Goal: Task Accomplishment & Management: Use online tool/utility

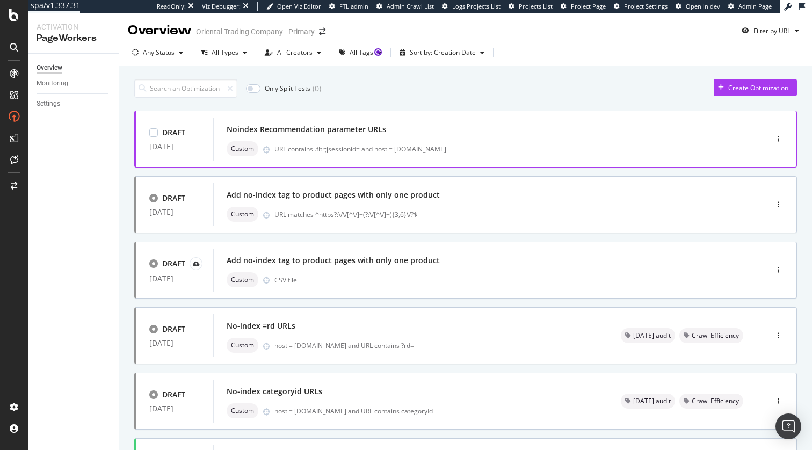
click at [529, 162] on div "DRAFT 09 Sep. 2025 Noindex Recommendation parameter URLs Custom URL contains .f…" at bounding box center [465, 139] width 663 height 57
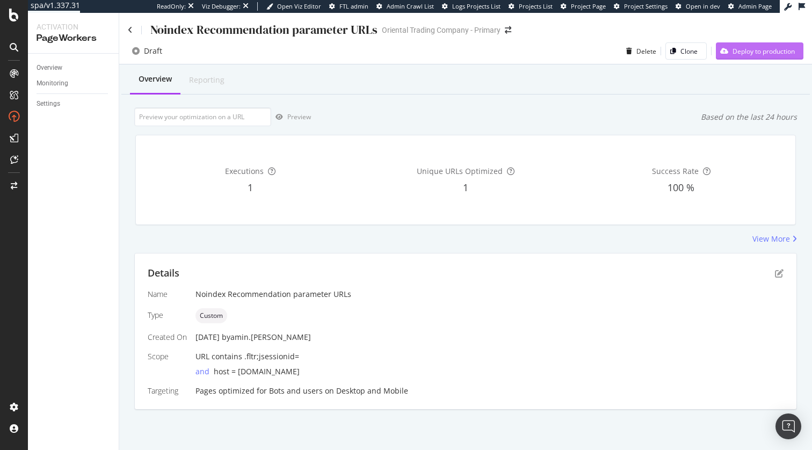
click at [744, 53] on div "Deploy to production" at bounding box center [764, 51] width 62 height 9
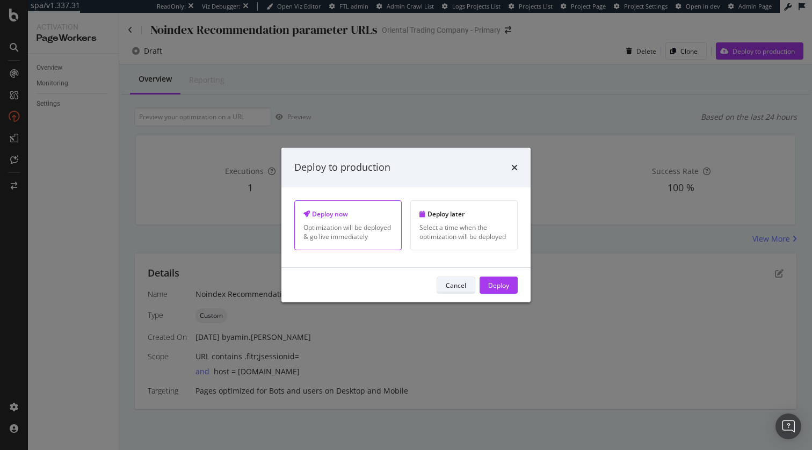
click at [459, 291] on div "Cancel" at bounding box center [456, 285] width 20 height 15
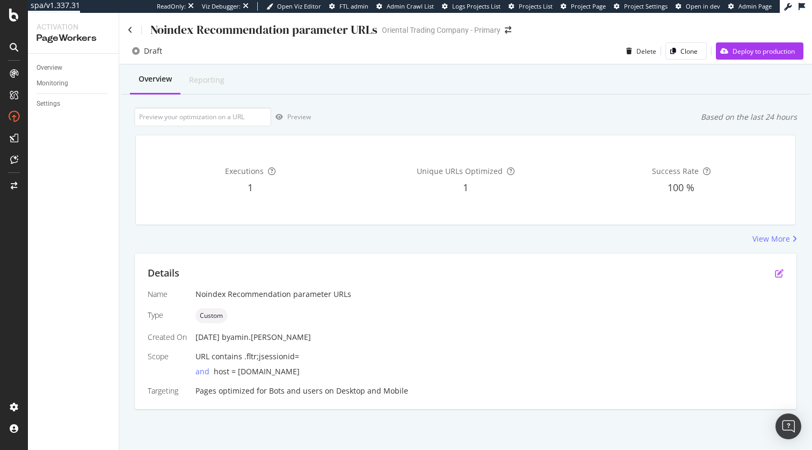
click at [777, 270] on icon "pen-to-square" at bounding box center [779, 273] width 9 height 9
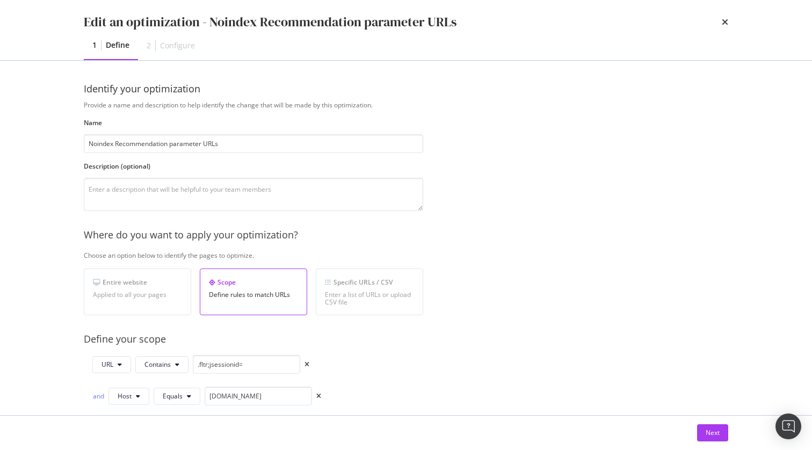
click at [715, 420] on div "Next" at bounding box center [405, 433] width 687 height 34
click at [715, 436] on div "Next" at bounding box center [713, 432] width 14 height 9
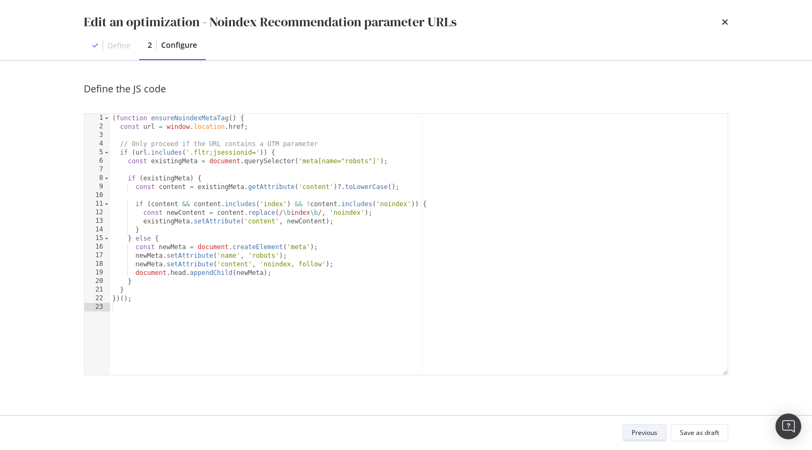
click at [658, 432] on button "Previous" at bounding box center [644, 432] width 44 height 17
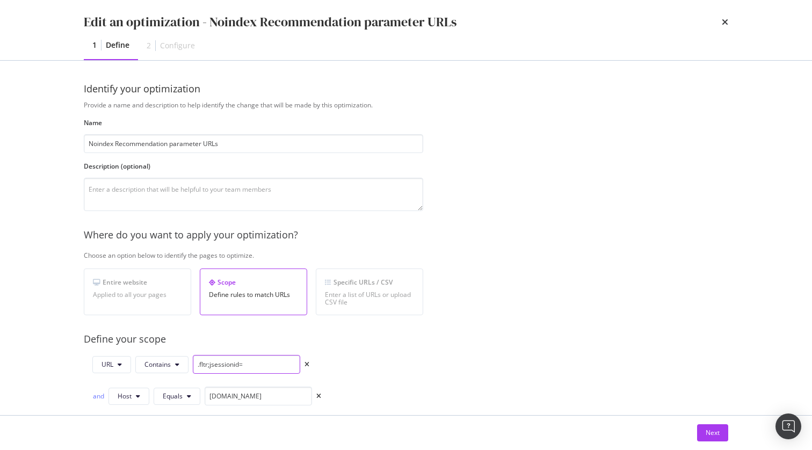
click at [288, 357] on input ".fltr;jsessionid=" at bounding box center [246, 364] width 107 height 19
click at [129, 145] on input "Noindex Recommendation parameter URLs" at bounding box center [253, 143] width 339 height 19
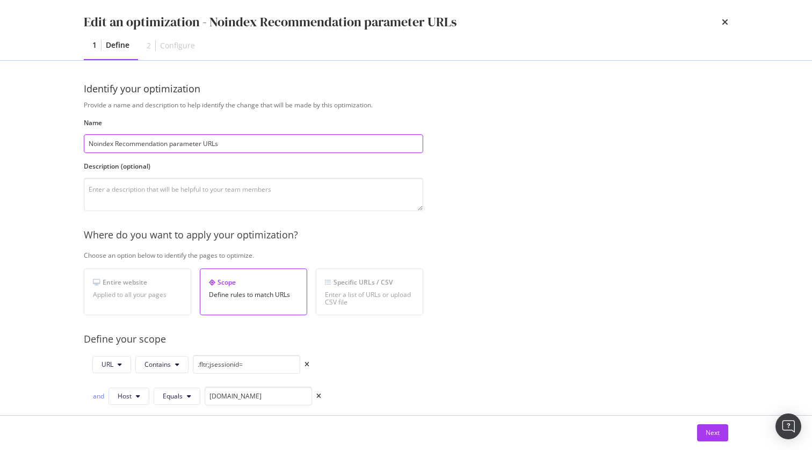
paste input ".fltr;jsessionid="
type input "Noindex .fltr;jsessionid= parameter URLs"
click at [713, 422] on div "Next" at bounding box center [405, 433] width 687 height 34
click at [713, 429] on div "Next" at bounding box center [713, 432] width 14 height 9
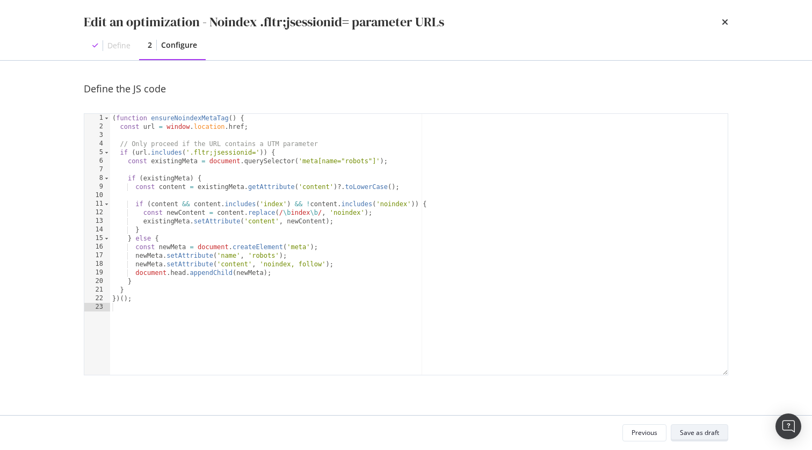
click at [712, 431] on div "Save as draft" at bounding box center [699, 432] width 39 height 9
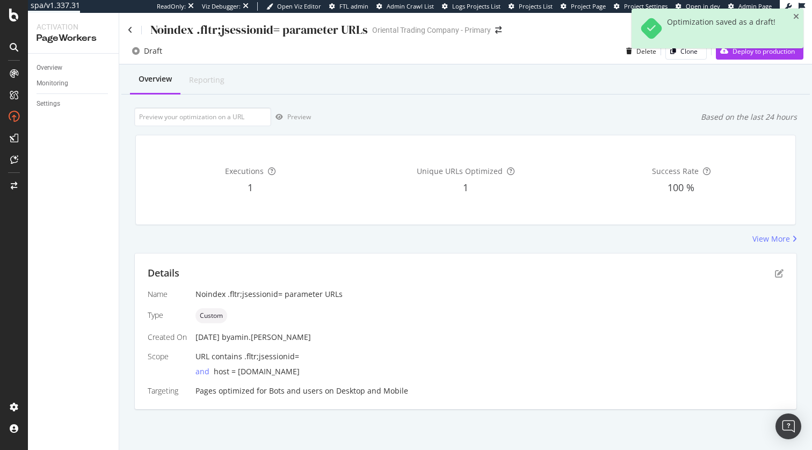
click at [774, 54] on div "Optimization saved as a draft!" at bounding box center [718, 33] width 172 height 48
click at [766, 50] on div "Optimization saved as a draft!" at bounding box center [718, 33] width 172 height 48
click at [800, 16] on div "Optimization saved as a draft!" at bounding box center [718, 29] width 172 height 40
click at [799, 16] on div "Optimization saved as a draft!" at bounding box center [718, 29] width 172 height 40
click at [798, 16] on icon "close toast" at bounding box center [796, 17] width 6 height 8
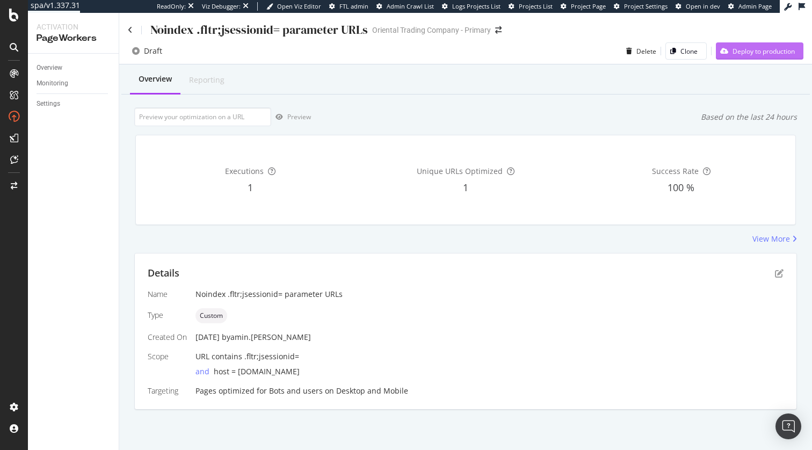
click at [766, 56] on div "Deploy to production" at bounding box center [755, 51] width 79 height 16
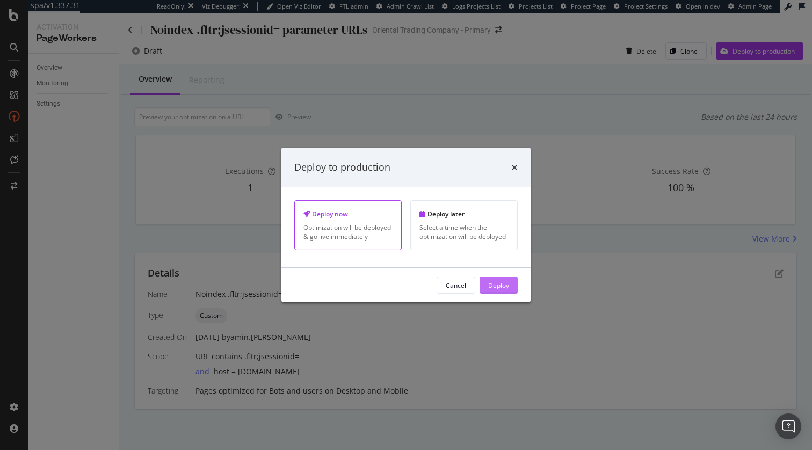
click at [490, 290] on div "Deploy" at bounding box center [498, 285] width 21 height 16
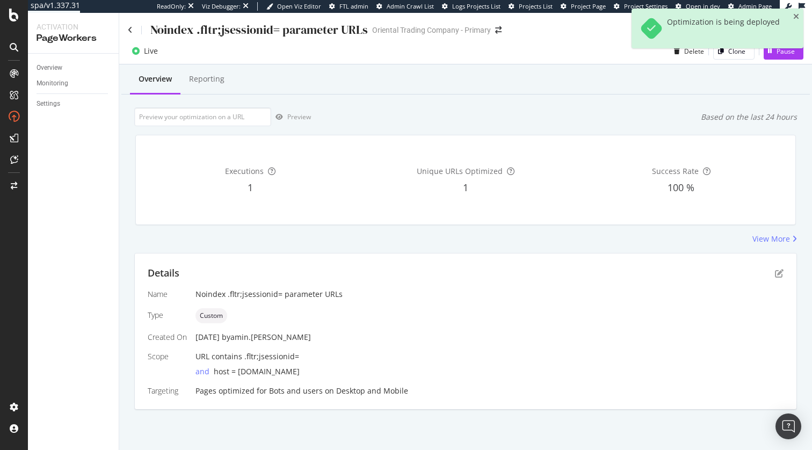
click at [528, 238] on div "View More" at bounding box center [465, 239] width 663 height 11
